Goal: Information Seeking & Learning: Understand process/instructions

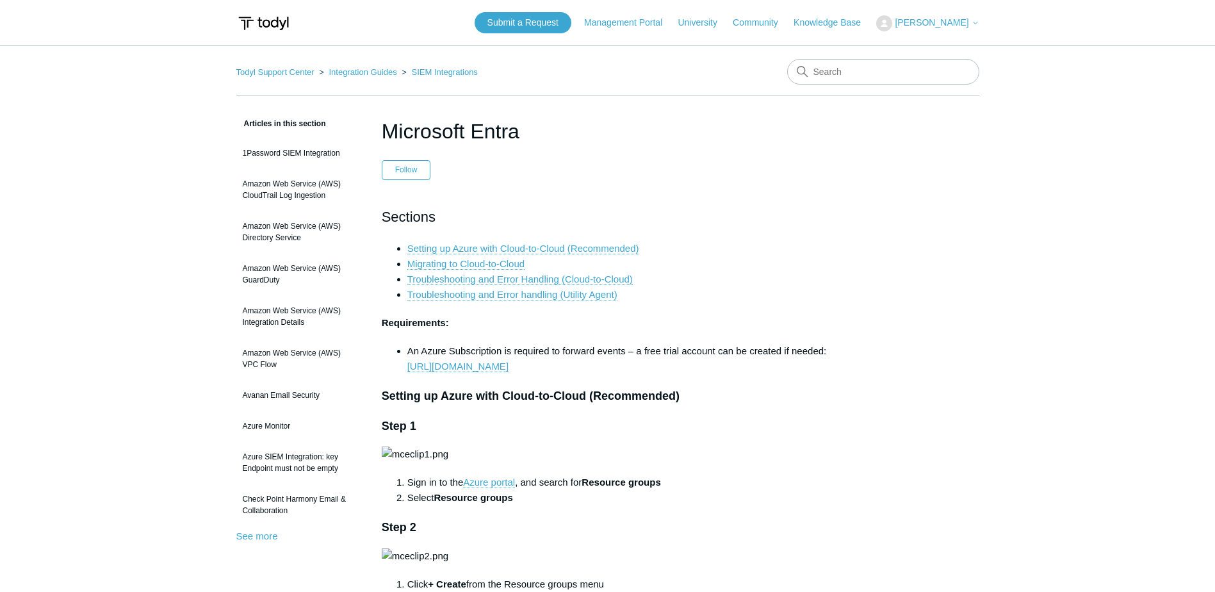
drag, startPoint x: 966, startPoint y: 177, endPoint x: 962, endPoint y: 184, distance: 7.8
click at [539, 245] on link "Setting up Azure with Cloud-to-Cloud (Recommended)" at bounding box center [524, 249] width 232 height 12
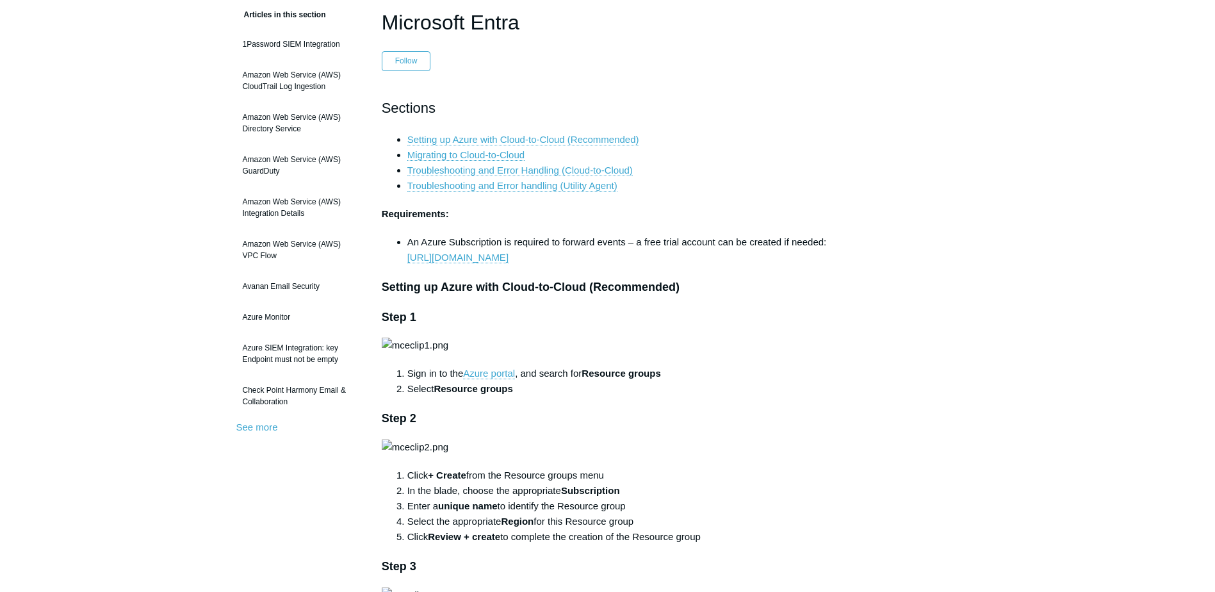
scroll to position [131, 0]
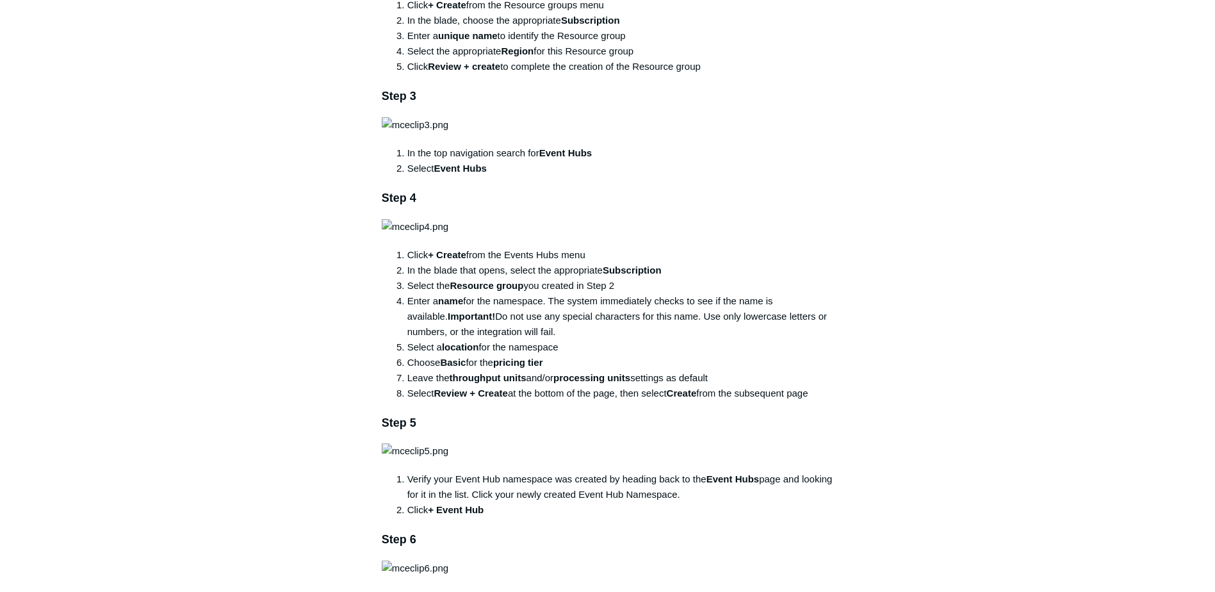
scroll to position [643, 0]
